Goal: Information Seeking & Learning: Learn about a topic

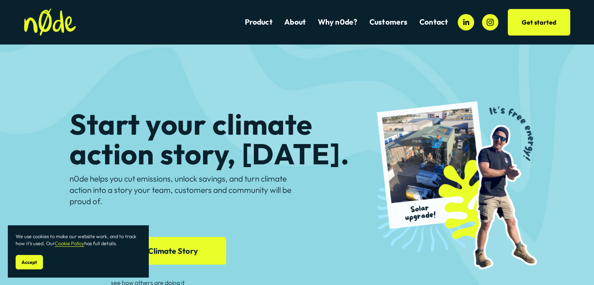
click at [30, 260] on span "Accept" at bounding box center [29, 262] width 16 height 6
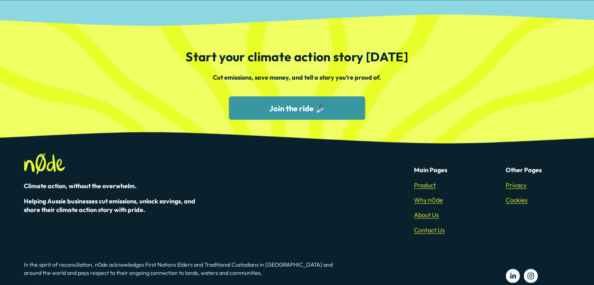
scroll to position [2219, 0]
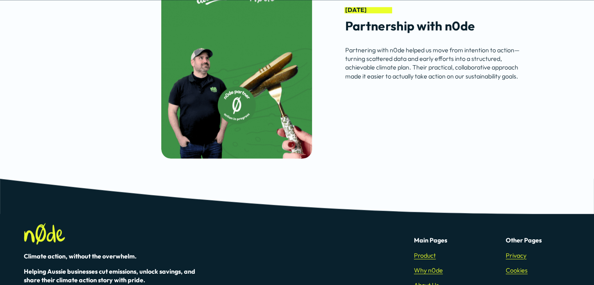
scroll to position [3404, 0]
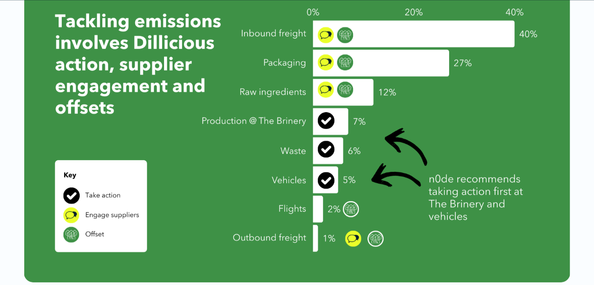
scroll to position [391, 0]
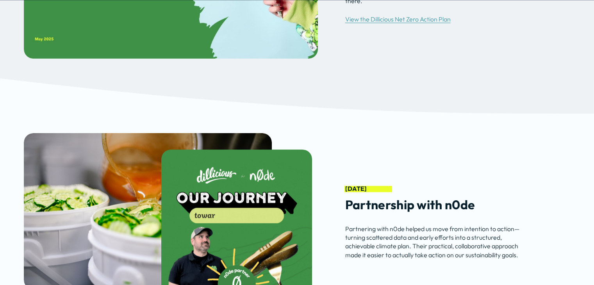
scroll to position [3242, 0]
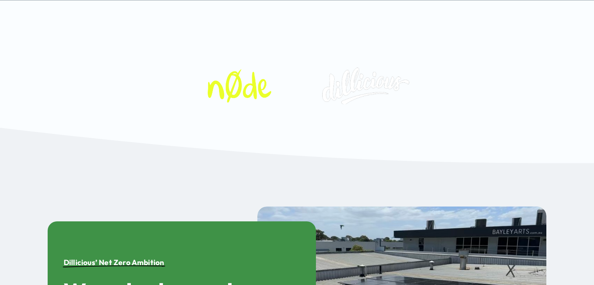
scroll to position [586, 0]
